Goal: Task Accomplishment & Management: Manage account settings

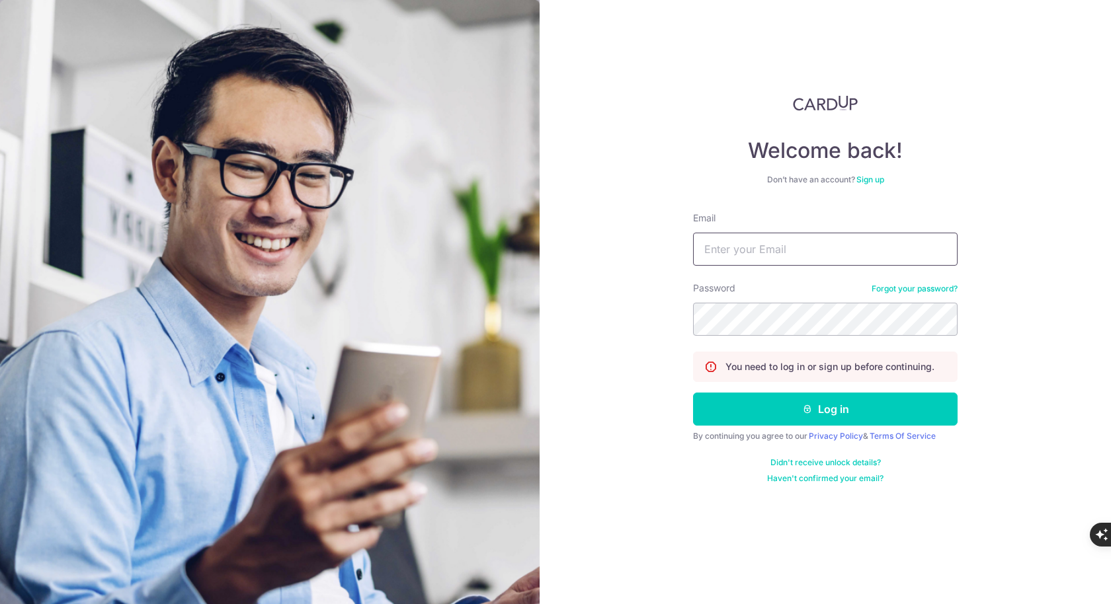
click at [729, 247] on input "Email" at bounding box center [825, 249] width 264 height 33
type input "[DOMAIN_NAME][EMAIL_ADDRESS][DOMAIN_NAME]"
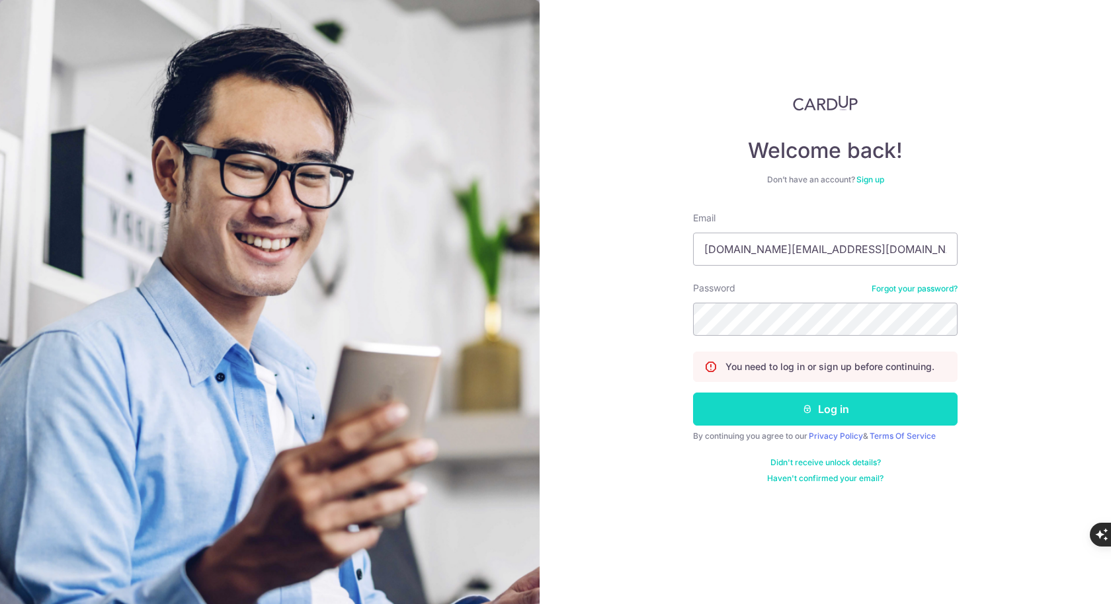
click at [808, 408] on icon "submit" at bounding box center [807, 409] width 11 height 11
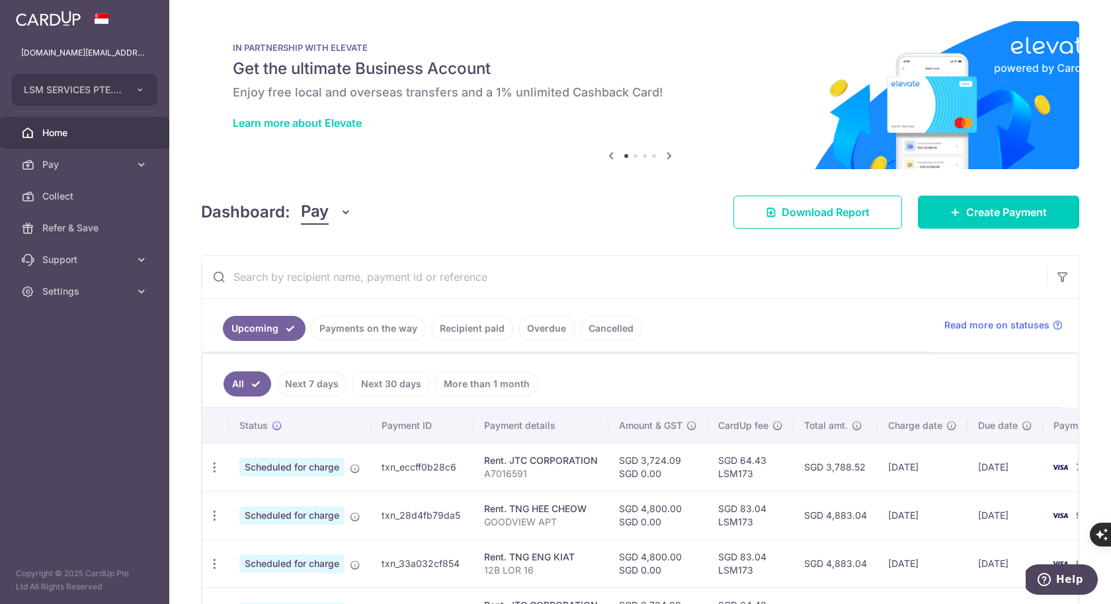
click at [370, 330] on link "Payments on the way" at bounding box center [368, 328] width 115 height 25
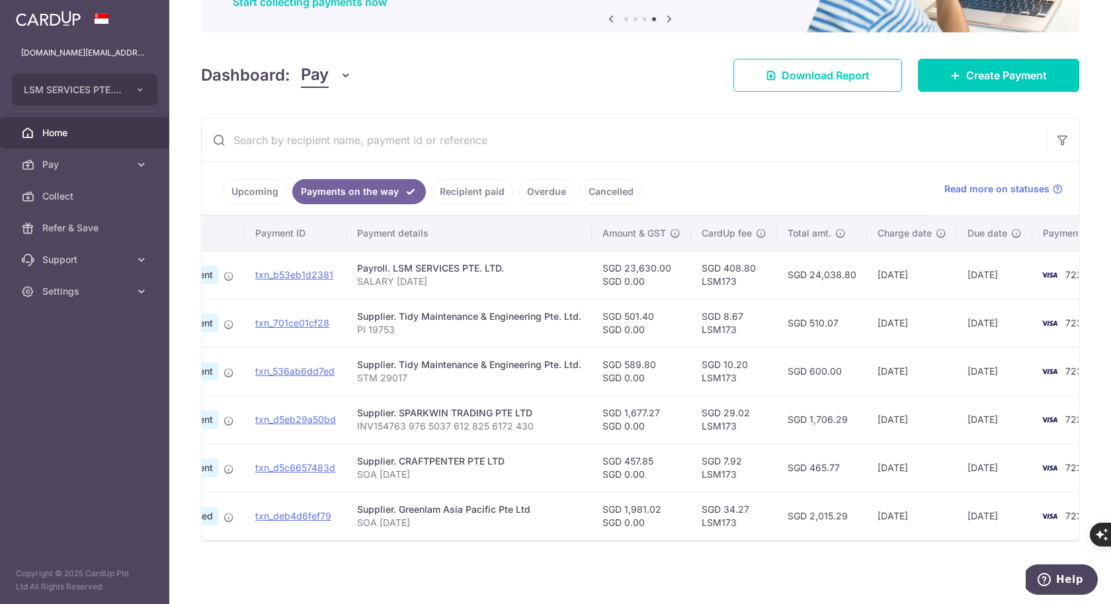
scroll to position [0, 114]
